Goal: Information Seeking & Learning: Learn about a topic

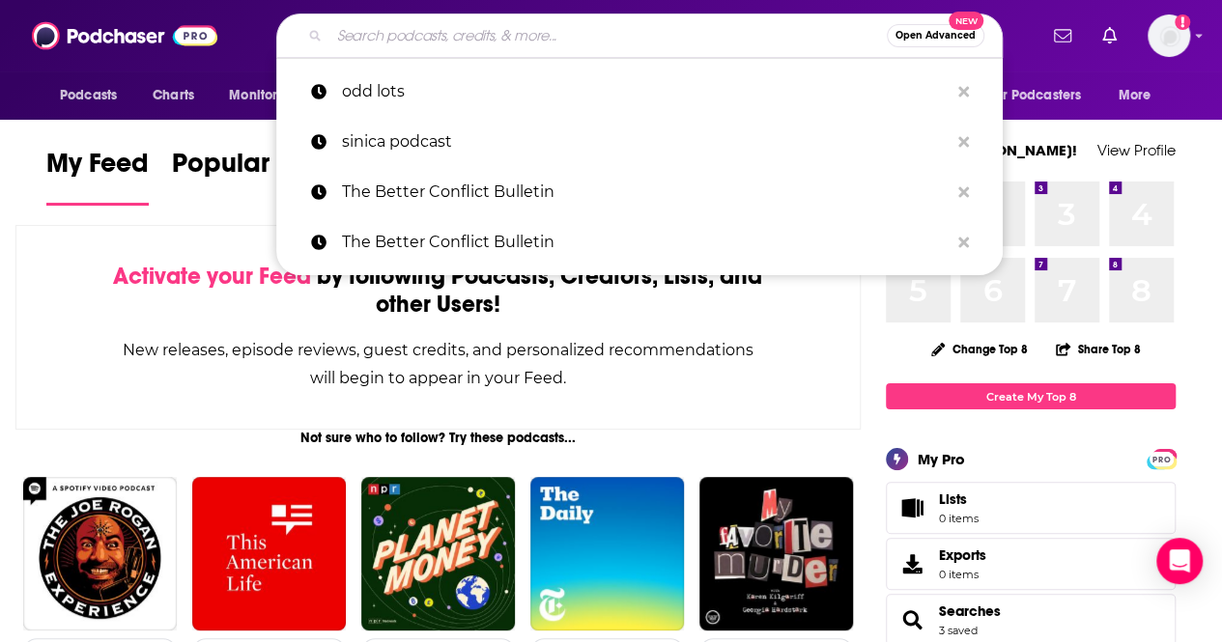
click at [554, 43] on input "Search podcasts, credits, & more..." at bounding box center [607, 35] width 557 height 31
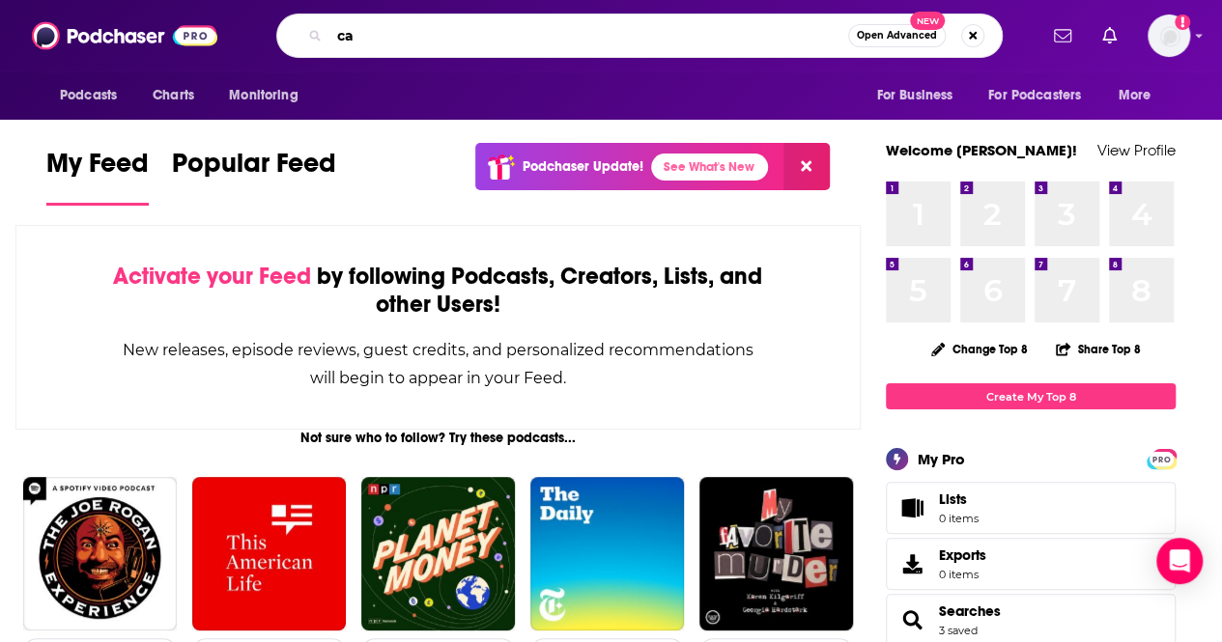
type input "c"
type input "Security Economics"
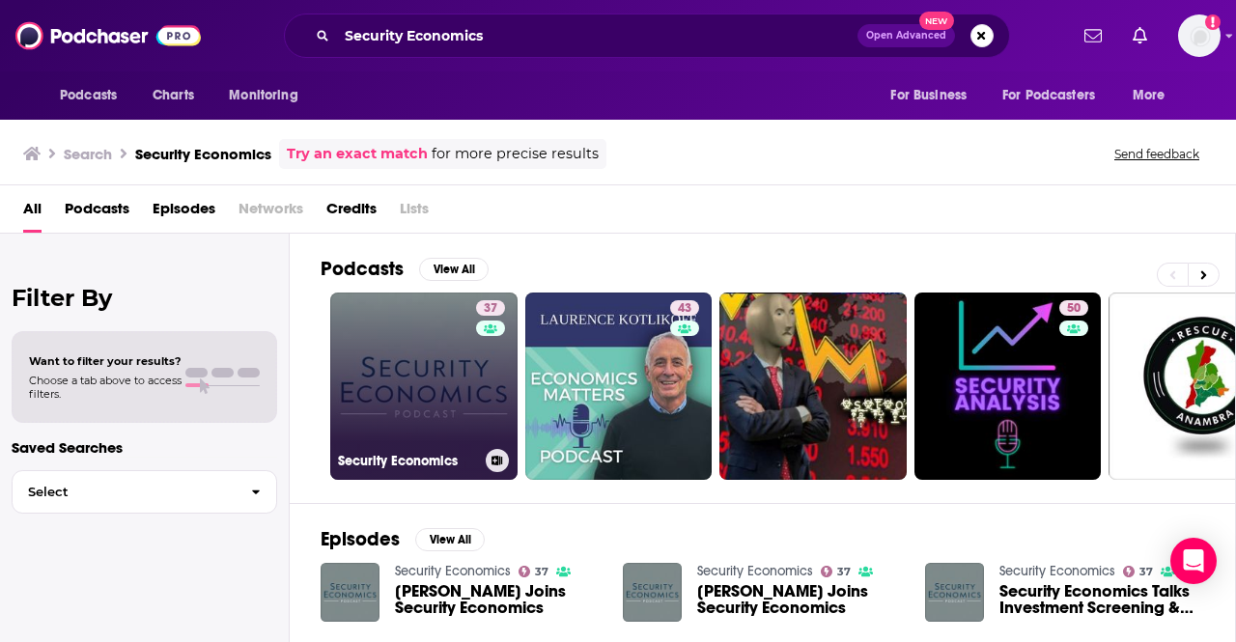
click at [447, 380] on link "37 Security Economics" at bounding box center [423, 386] width 187 height 187
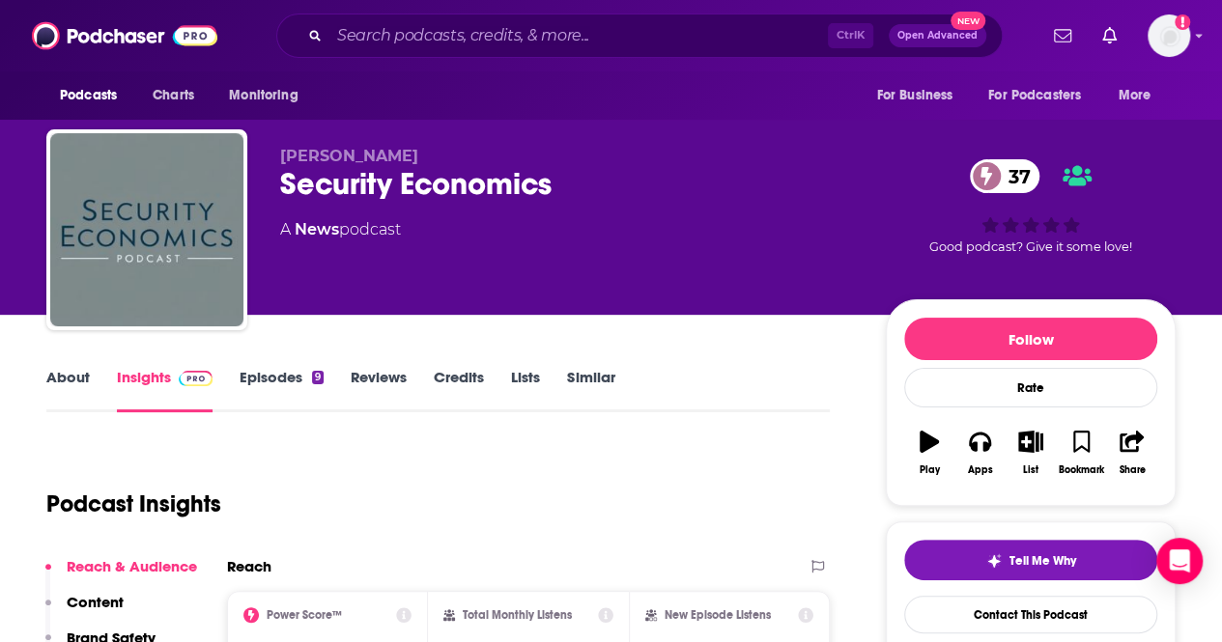
click at [70, 383] on link "About" at bounding box center [67, 390] width 43 height 44
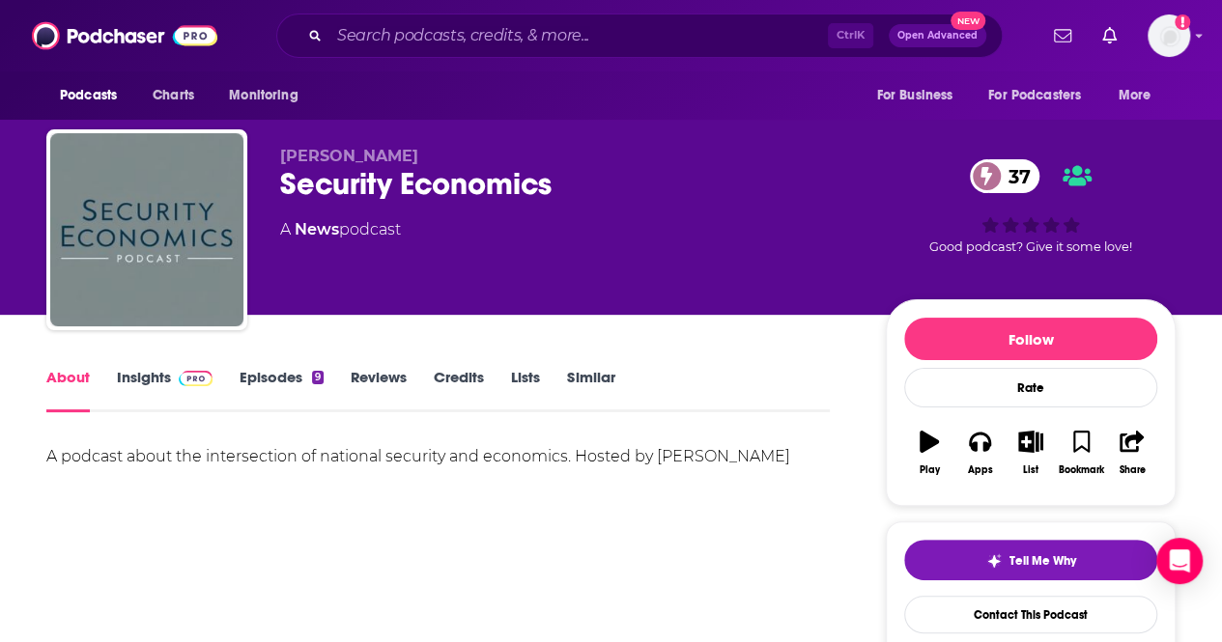
click at [66, 380] on link "About" at bounding box center [67, 390] width 43 height 44
click at [139, 383] on link "Insights" at bounding box center [165, 390] width 96 height 44
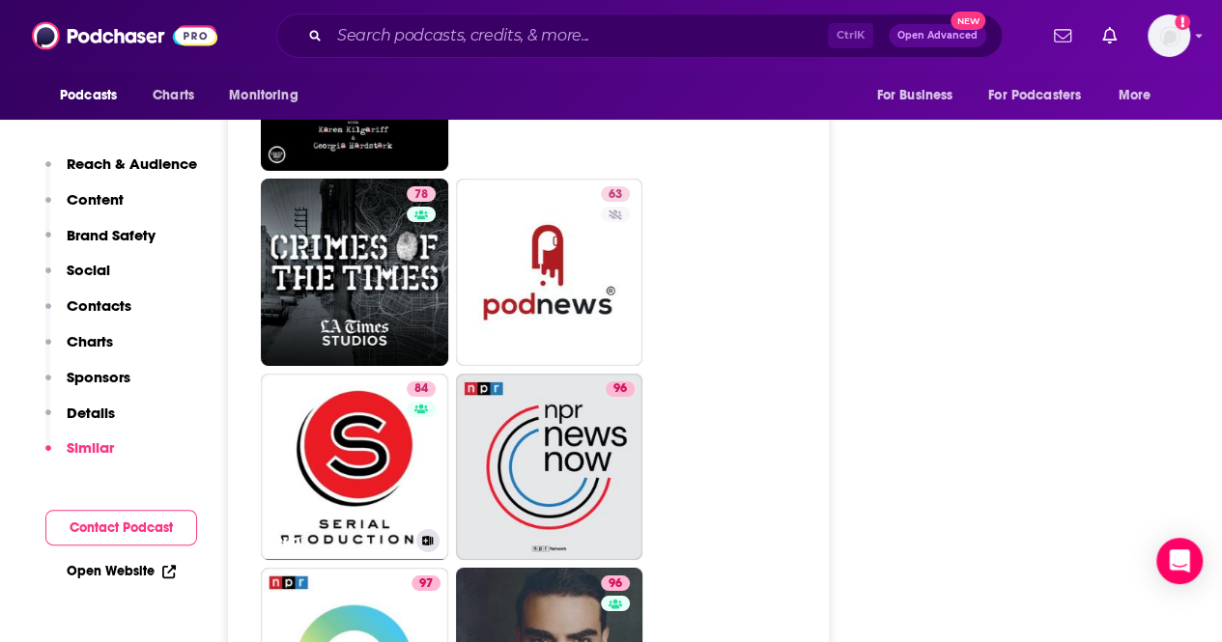
scroll to position [3477, 0]
